Goal: Transaction & Acquisition: Purchase product/service

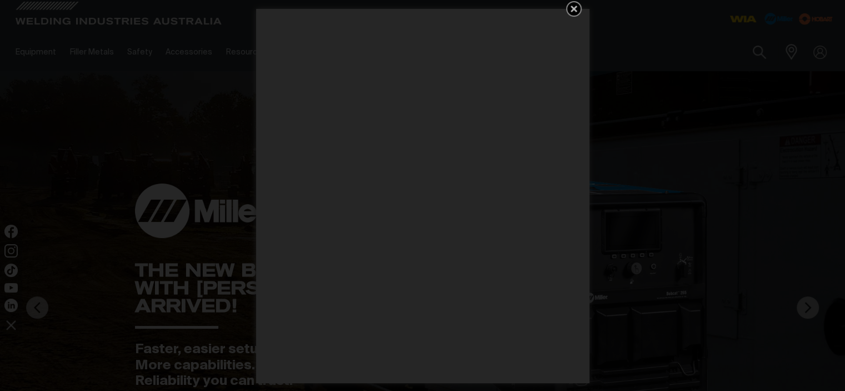
click at [573, 7] on icon "Get 5 WIA Welding Guides Free!" at bounding box center [574, 9] width 7 height 7
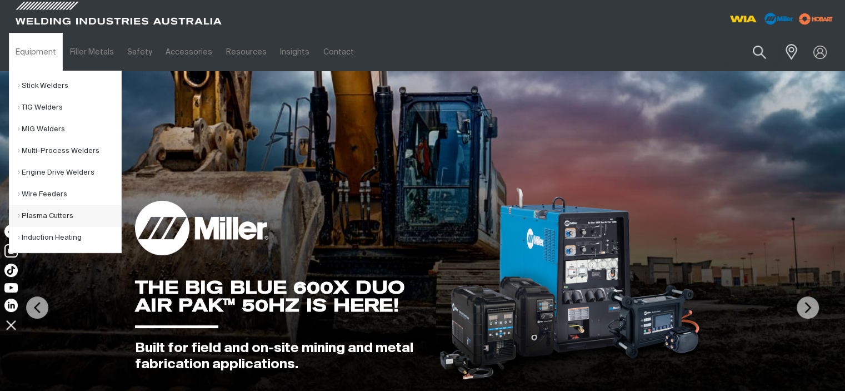
click at [33, 217] on link "Plasma Cutters" at bounding box center [69, 216] width 103 height 22
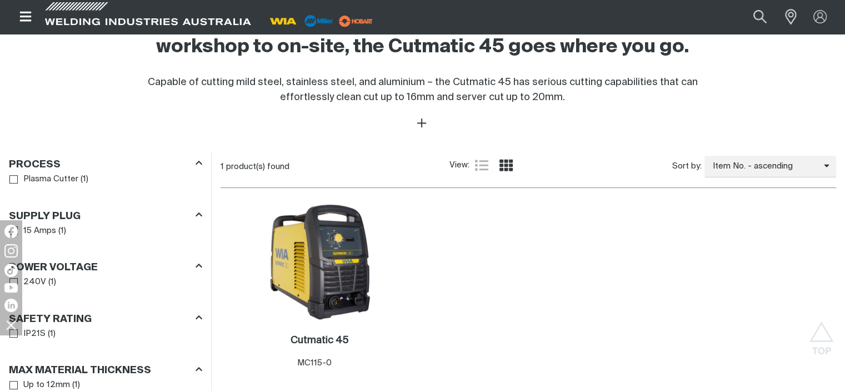
scroll to position [444, 0]
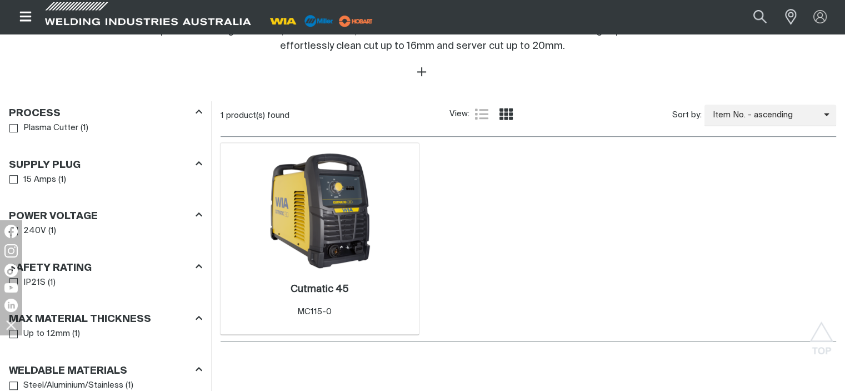
click at [284, 208] on img at bounding box center [320, 210] width 119 height 119
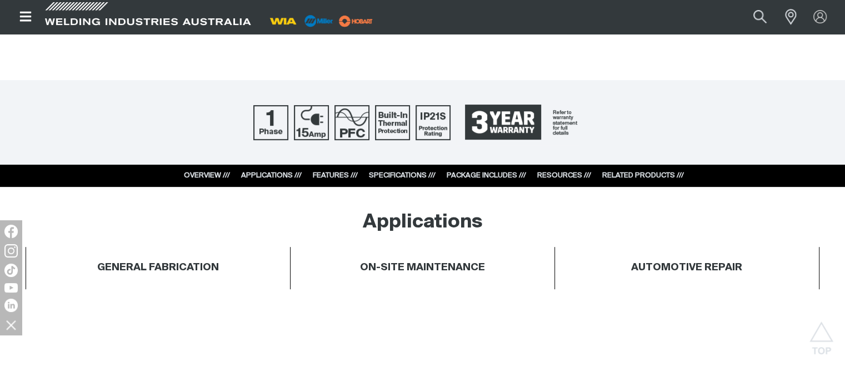
scroll to position [444, 0]
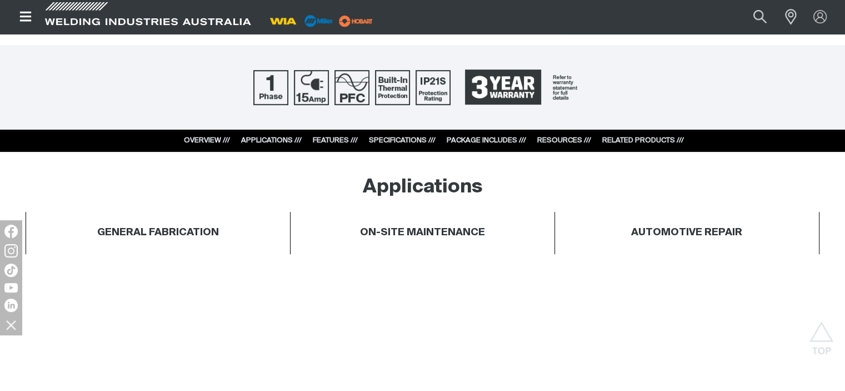
click at [379, 142] on link "SPECIFICATIONS ///" at bounding box center [402, 140] width 67 height 7
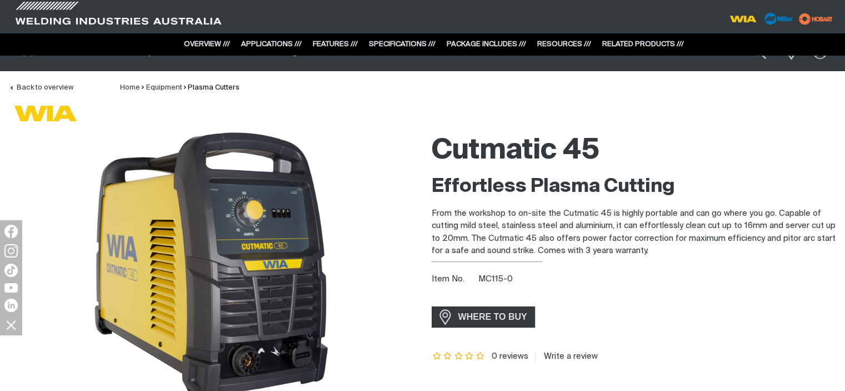
scroll to position [0, 0]
